Goal: Information Seeking & Learning: Learn about a topic

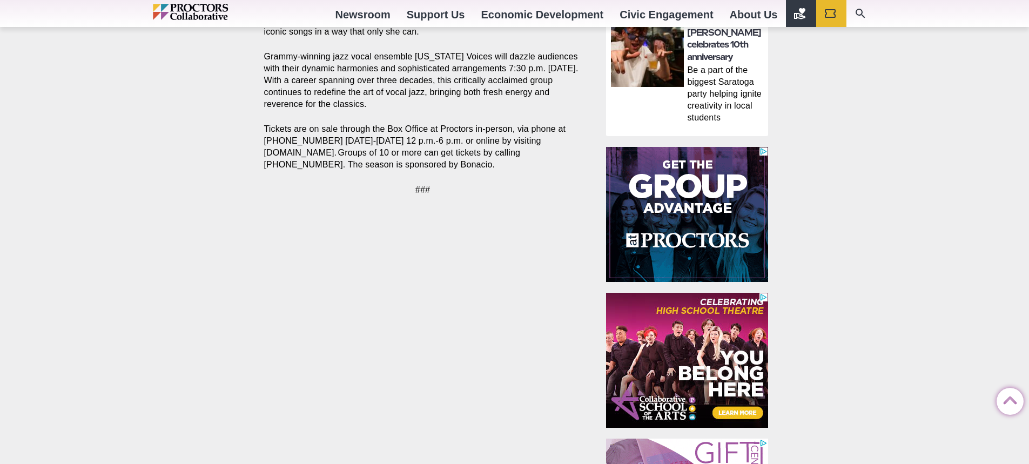
scroll to position [787, 0]
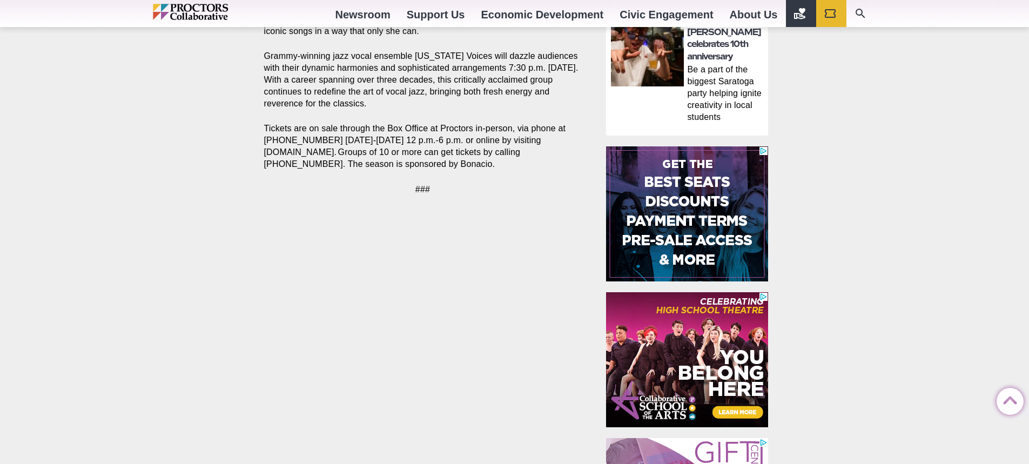
click at [685, 262] on img at bounding box center [687, 213] width 162 height 135
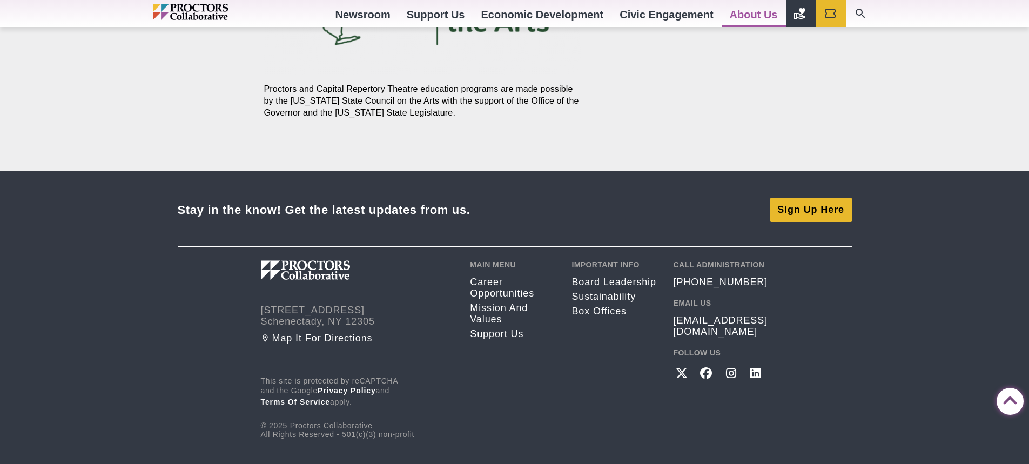
scroll to position [1407, 0]
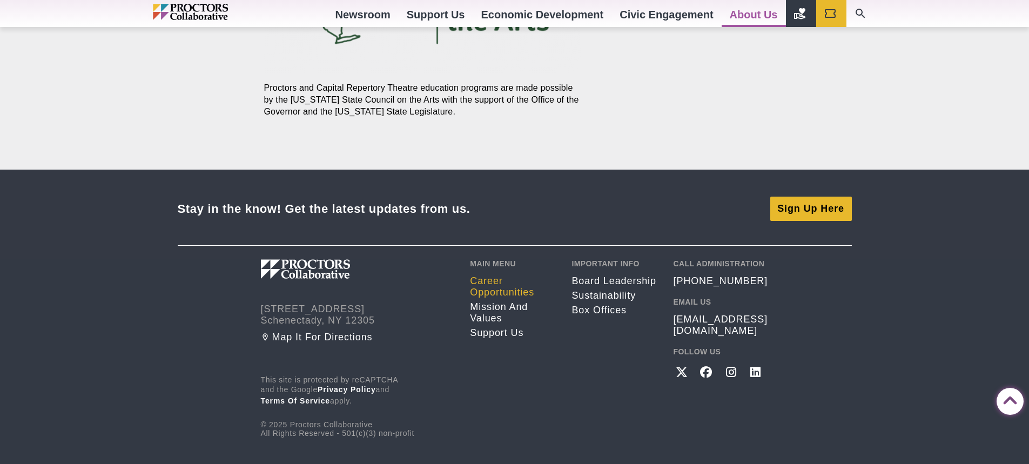
click at [496, 285] on link "Career opportunities" at bounding box center [512, 287] width 85 height 23
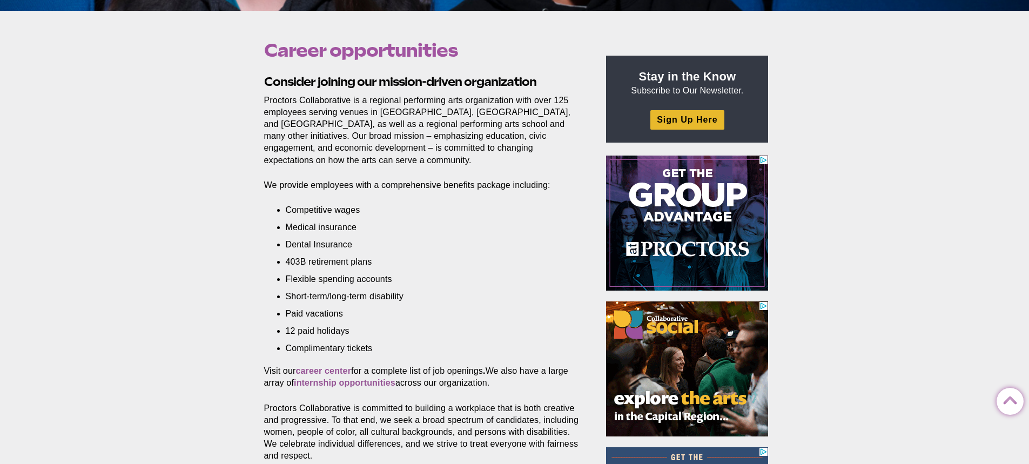
scroll to position [383, 0]
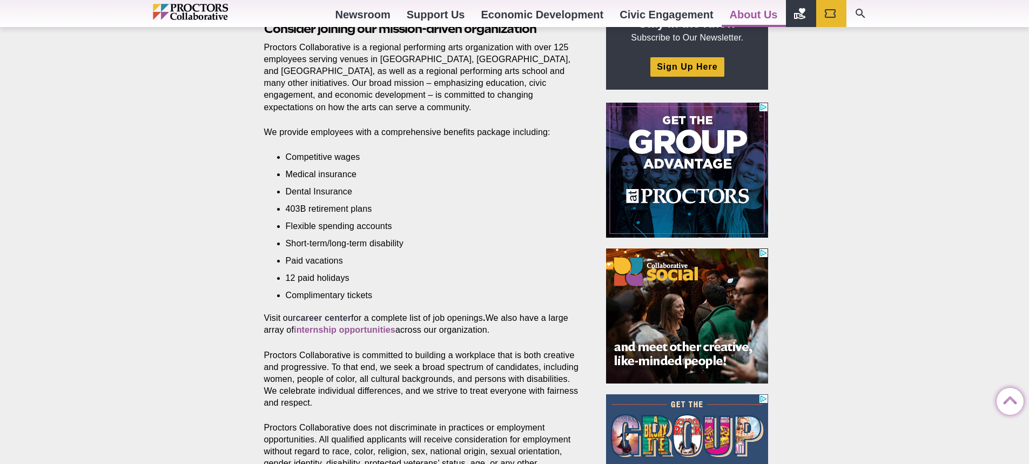
click at [330, 313] on strong "career center" at bounding box center [324, 317] width 56 height 9
